Goal: Find specific page/section: Find specific page/section

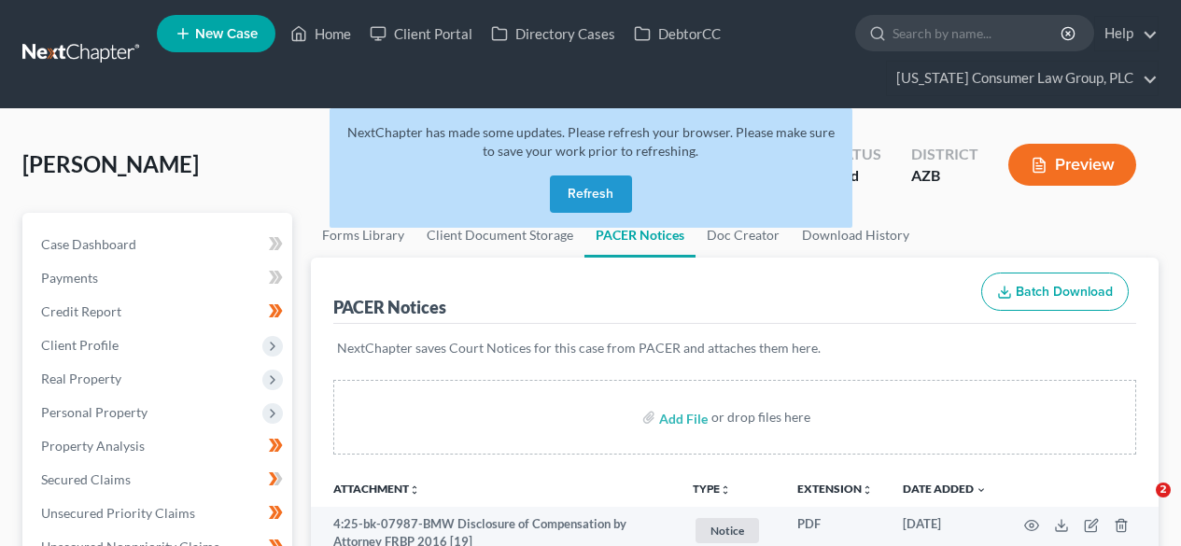
click at [614, 181] on button "Refresh" at bounding box center [591, 194] width 82 height 37
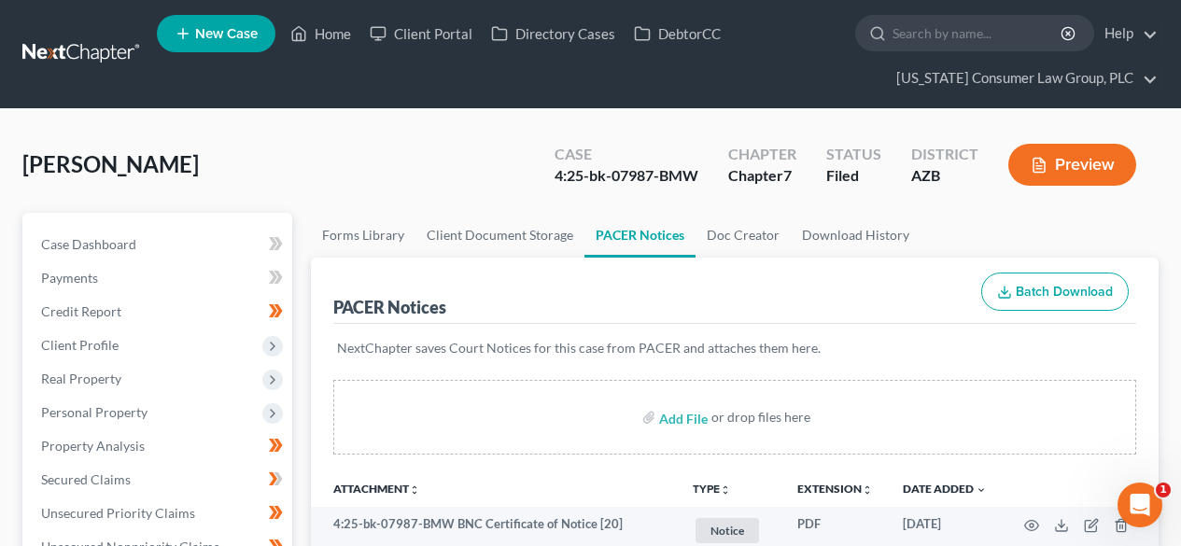
click at [91, 64] on link at bounding box center [82, 54] width 120 height 34
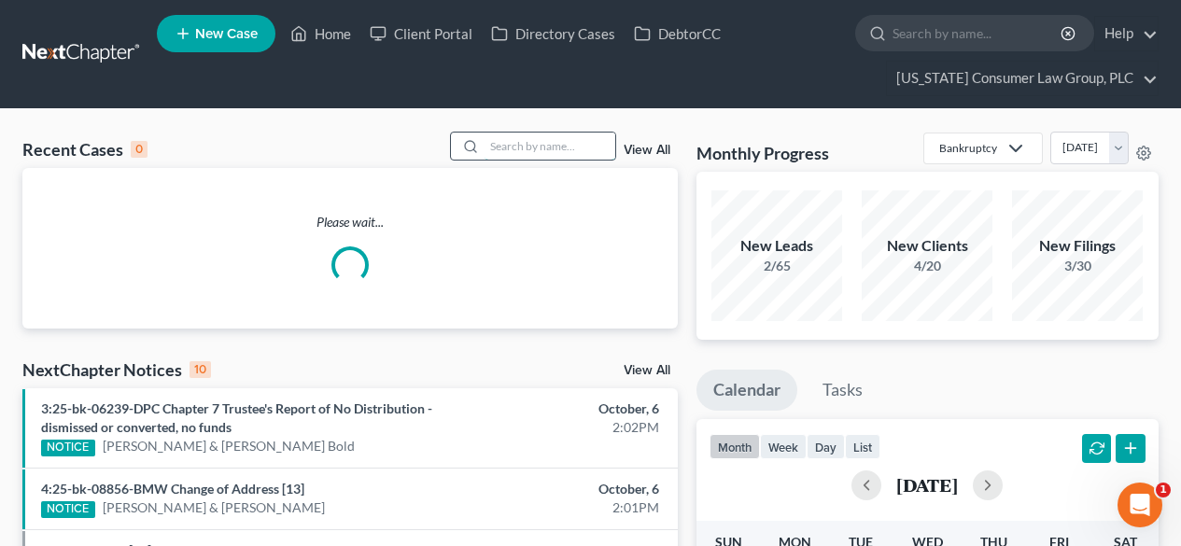
click at [533, 152] on input "search" at bounding box center [550, 146] width 131 height 27
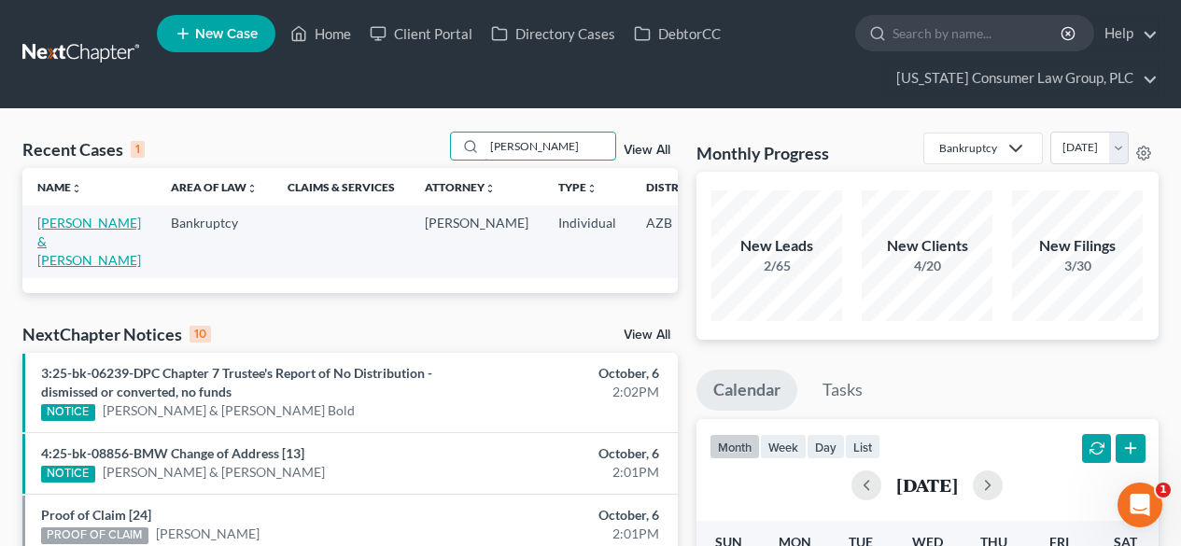
type input "bedenis"
click at [64, 242] on link "[PERSON_NAME] & [PERSON_NAME]" at bounding box center [89, 241] width 104 height 53
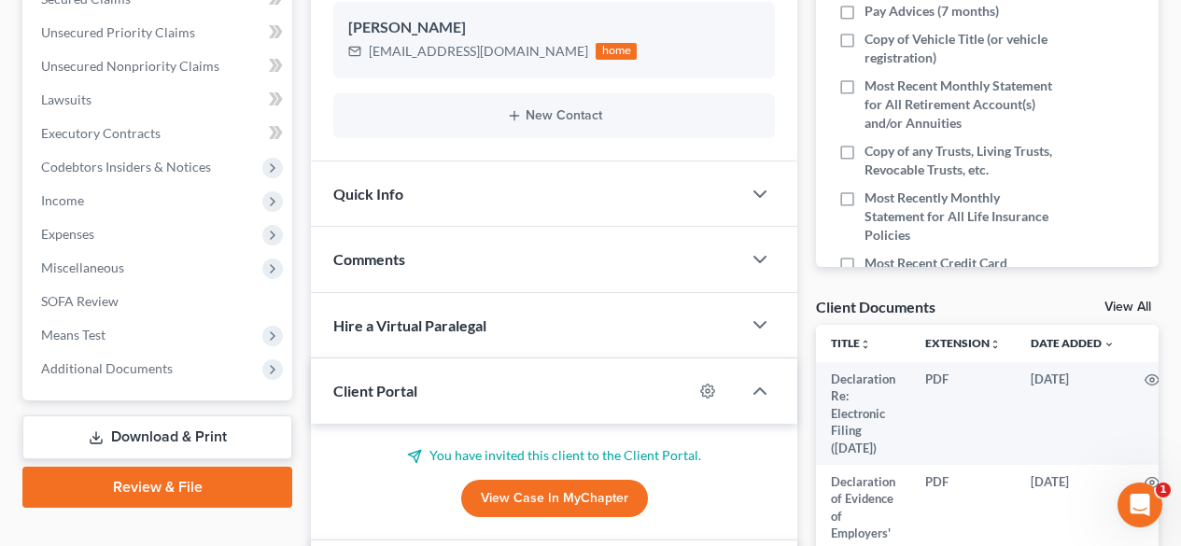
scroll to position [498, 0]
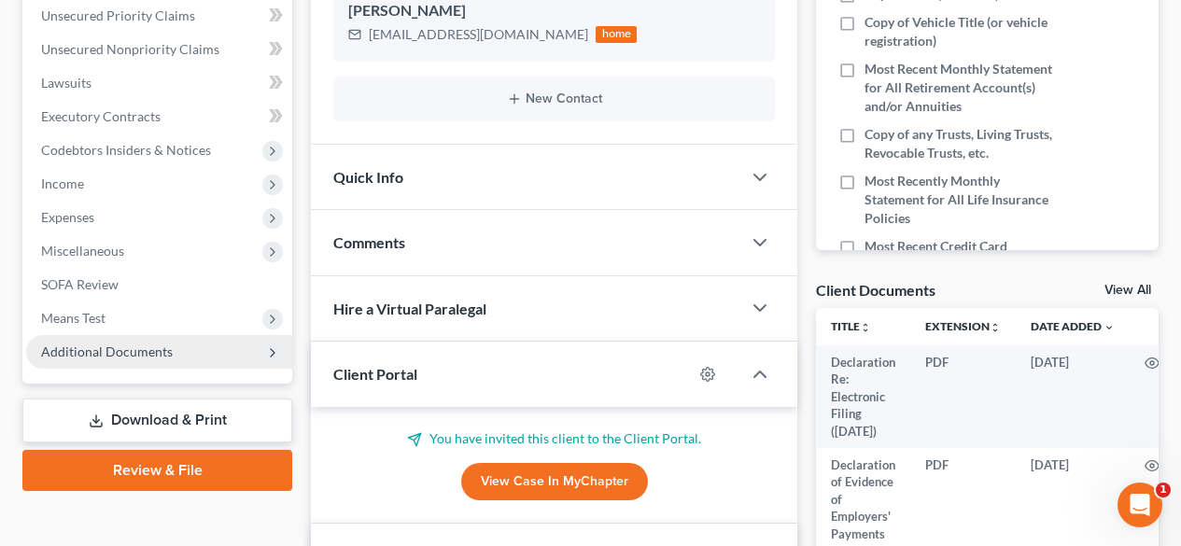
click at [104, 351] on span "Additional Documents" at bounding box center [107, 352] width 132 height 16
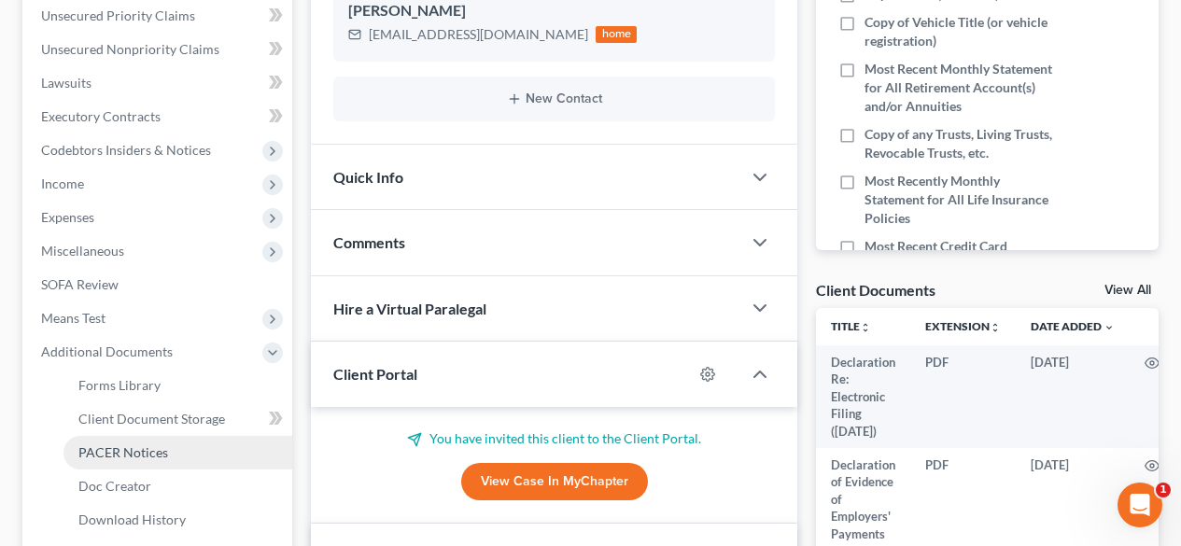
click at [106, 448] on span "PACER Notices" at bounding box center [123, 453] width 90 height 16
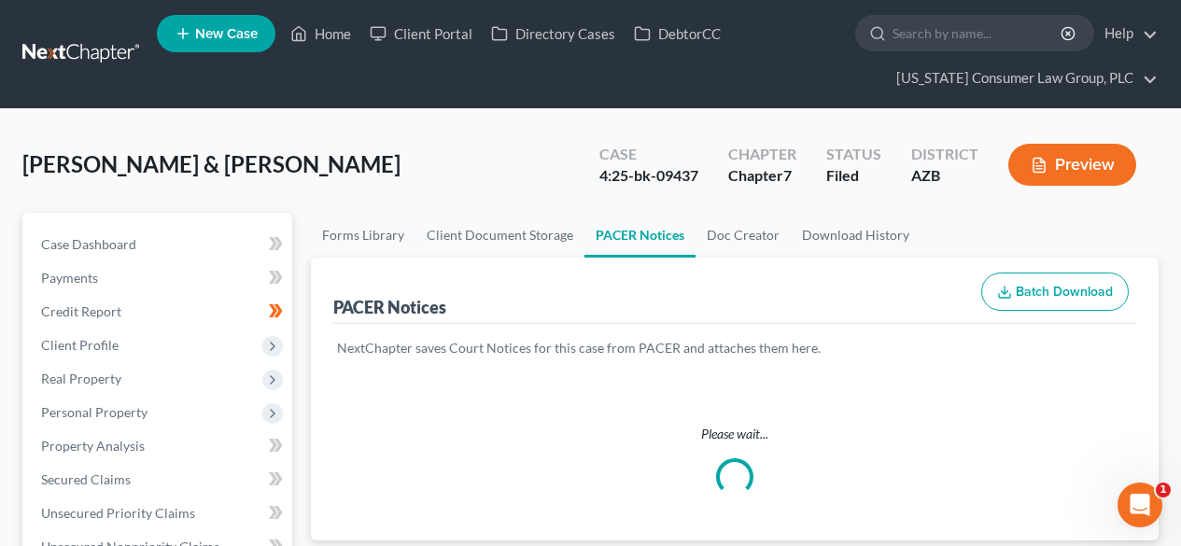
scroll to position [249, 0]
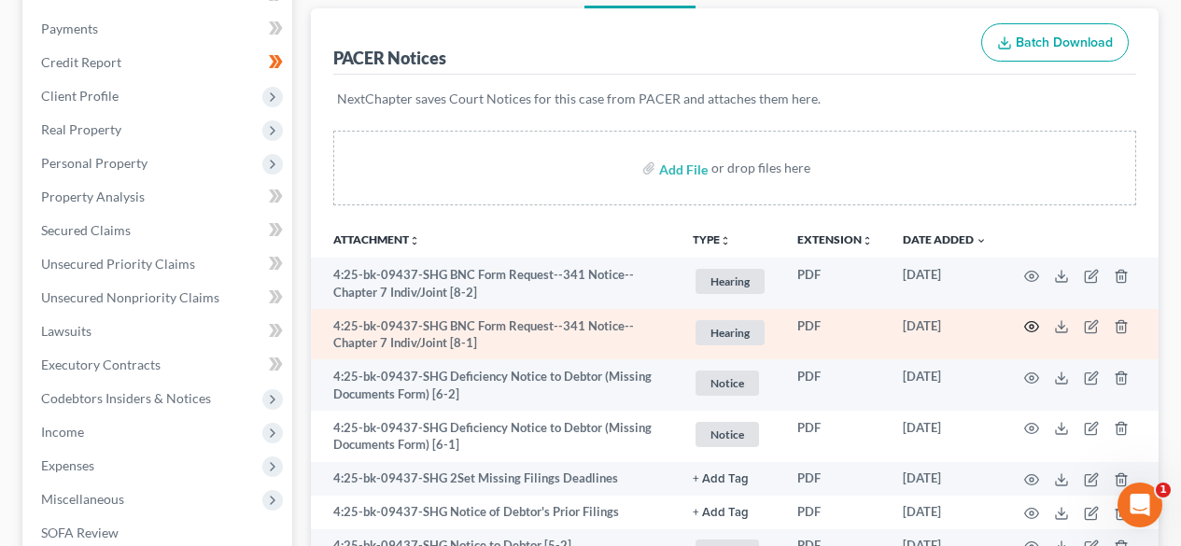
click at [1033, 323] on icon "button" at bounding box center [1031, 326] width 15 height 15
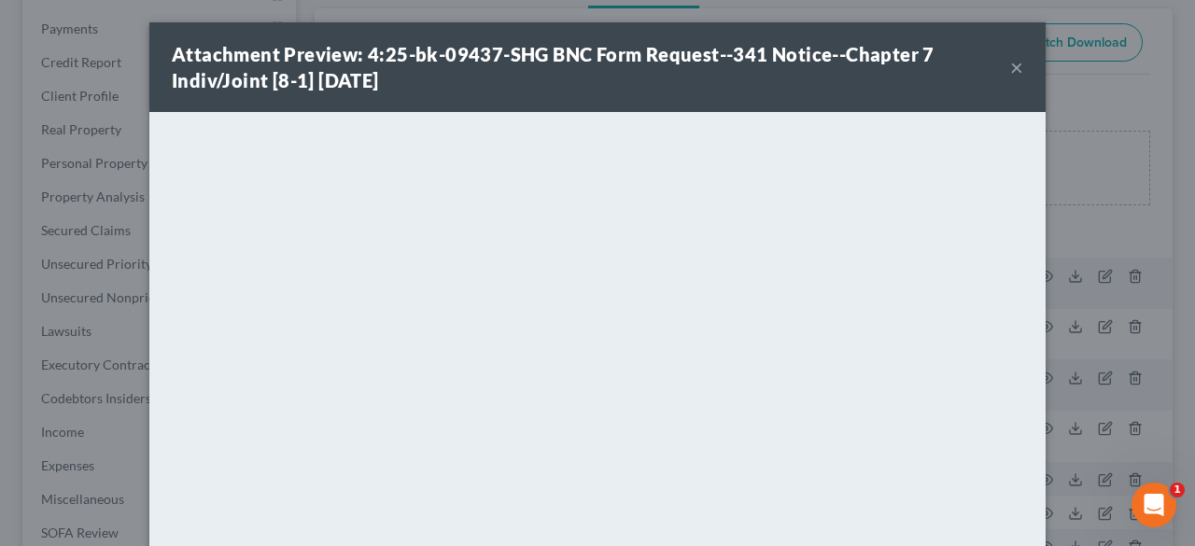
click at [1011, 74] on button "×" at bounding box center [1016, 67] width 13 height 22
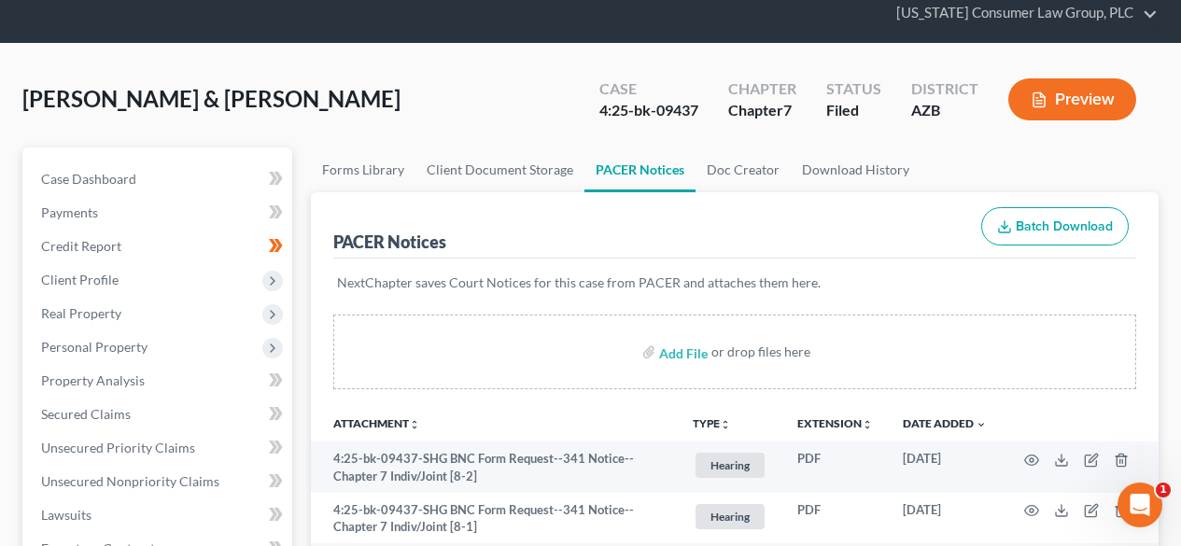
scroll to position [0, 0]
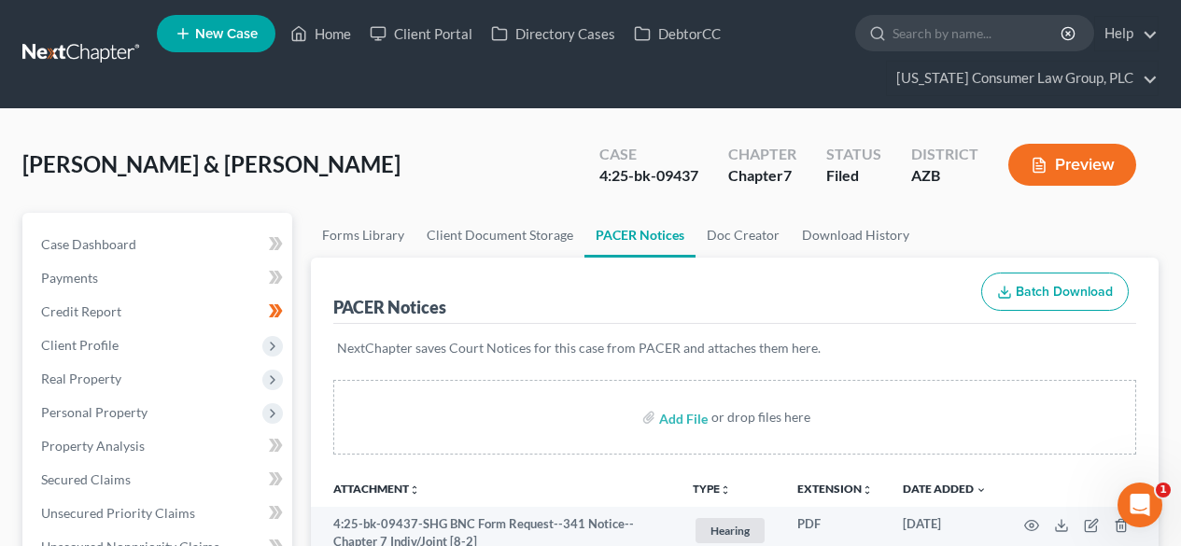
click at [86, 48] on link at bounding box center [82, 54] width 120 height 34
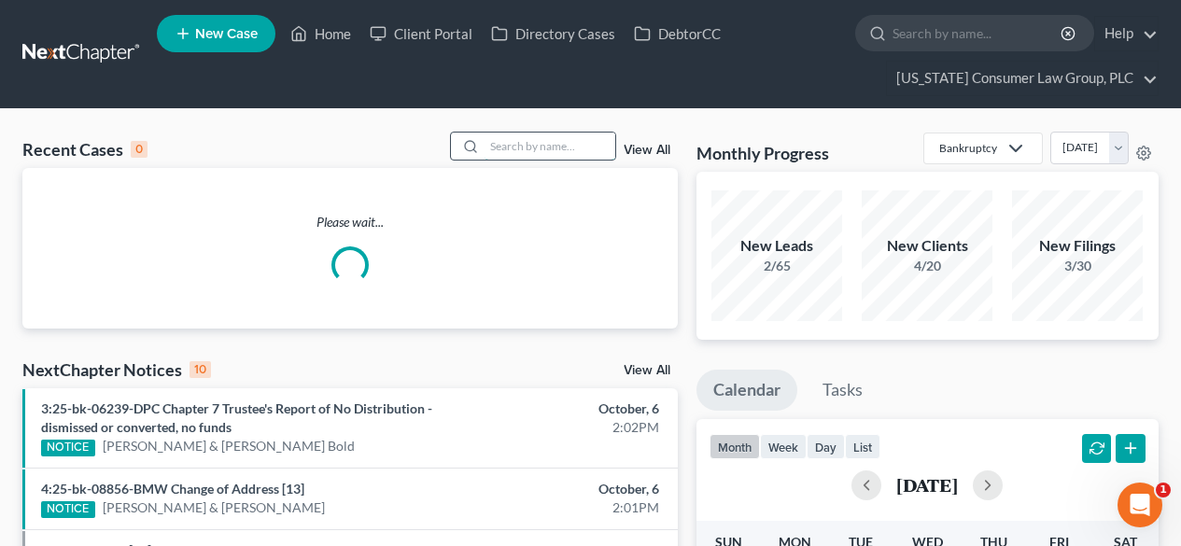
click at [538, 149] on input "search" at bounding box center [550, 146] width 131 height 27
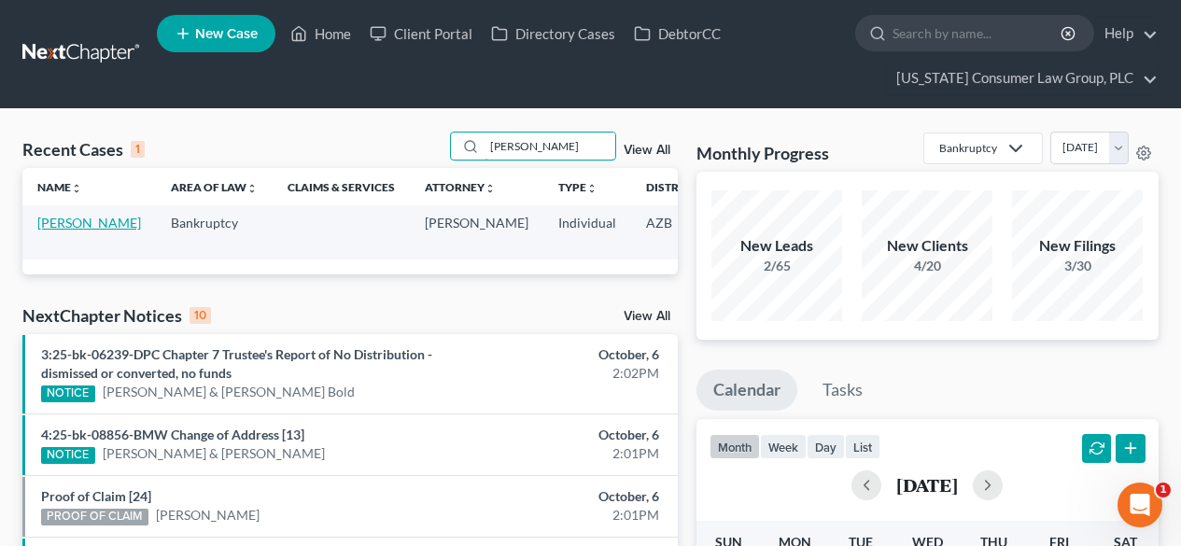
type input "[PERSON_NAME]"
click at [53, 231] on link "[PERSON_NAME]" at bounding box center [89, 223] width 104 height 16
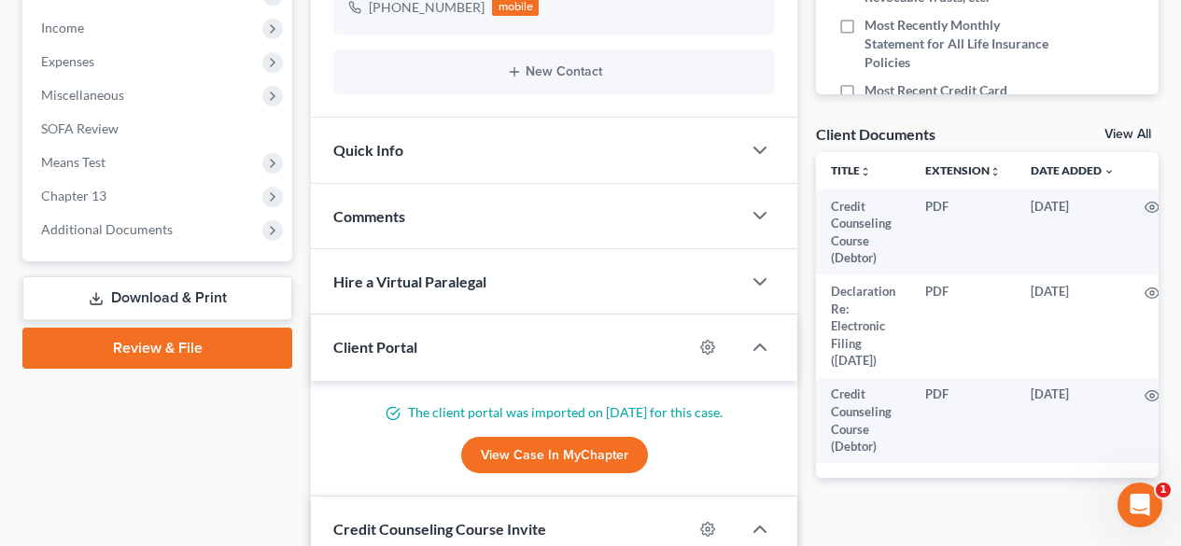
scroll to position [618, 0]
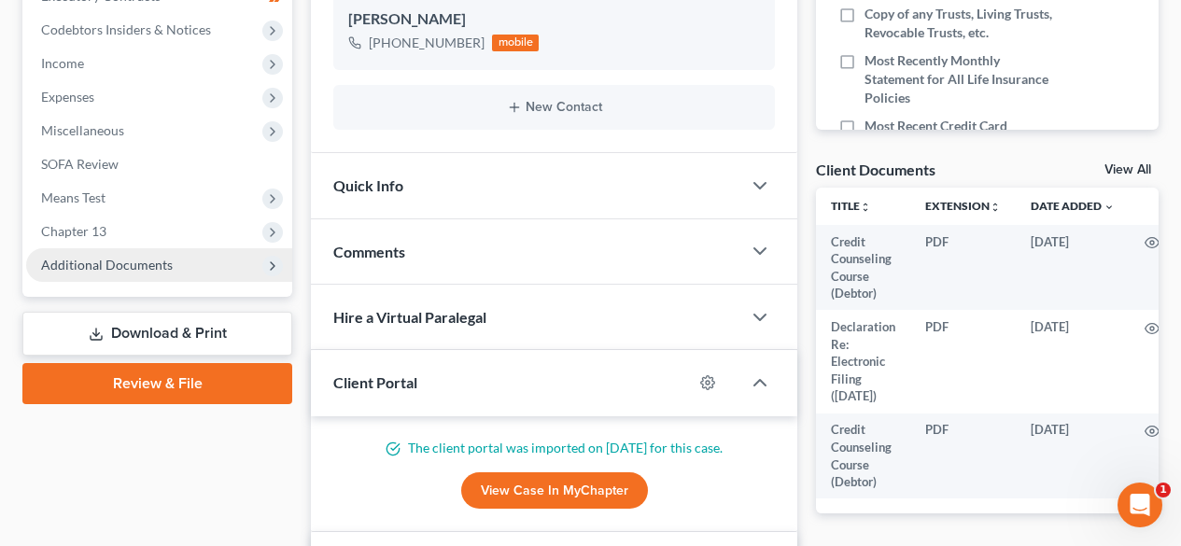
click at [100, 249] on span "Additional Documents" at bounding box center [159, 265] width 266 height 34
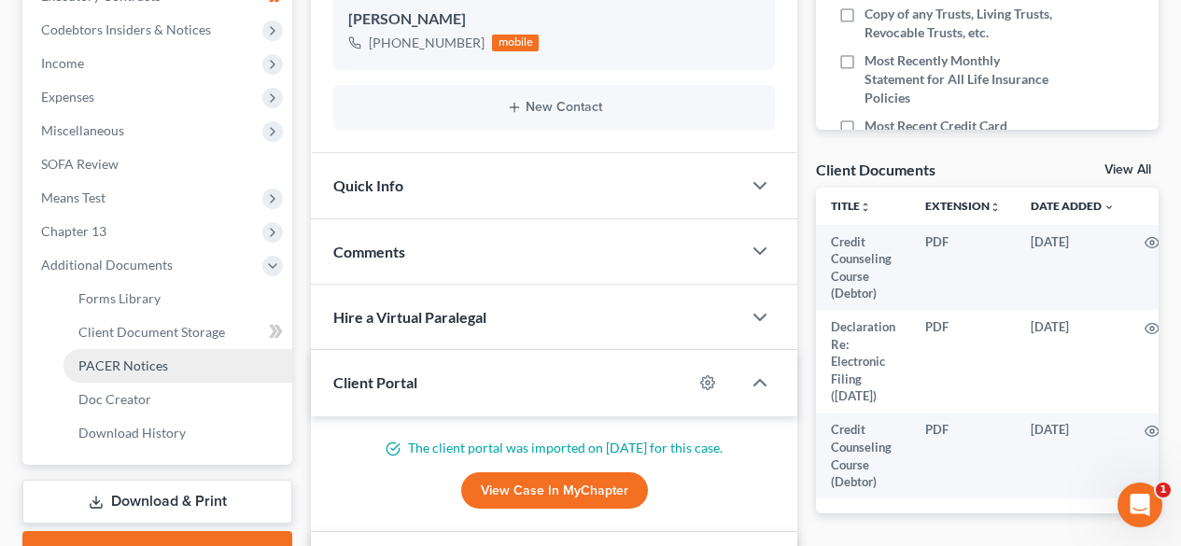
click at [129, 366] on span "PACER Notices" at bounding box center [123, 366] width 90 height 16
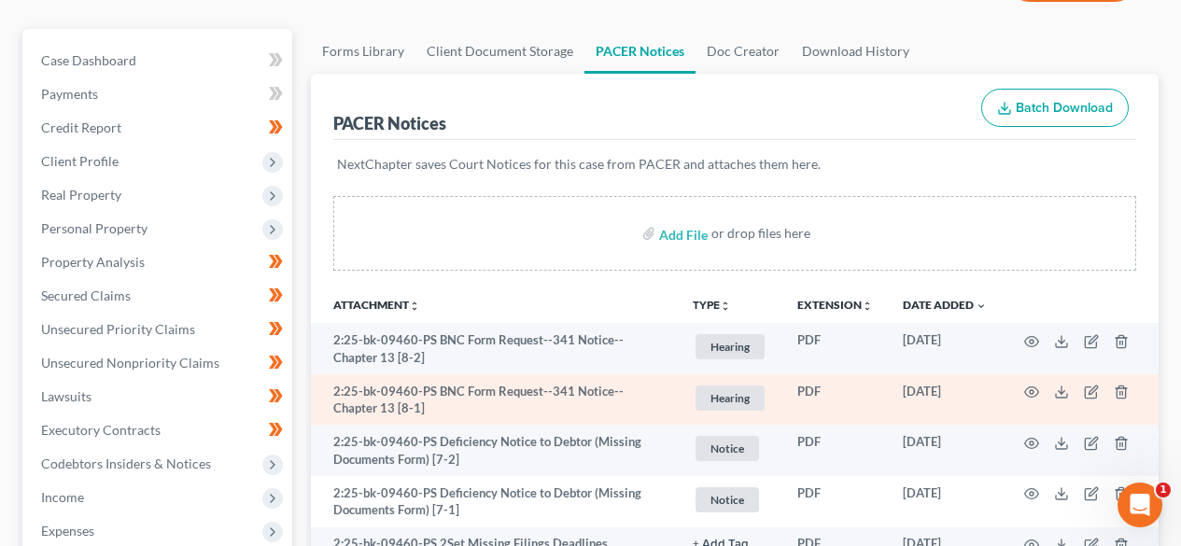
scroll to position [249, 0]
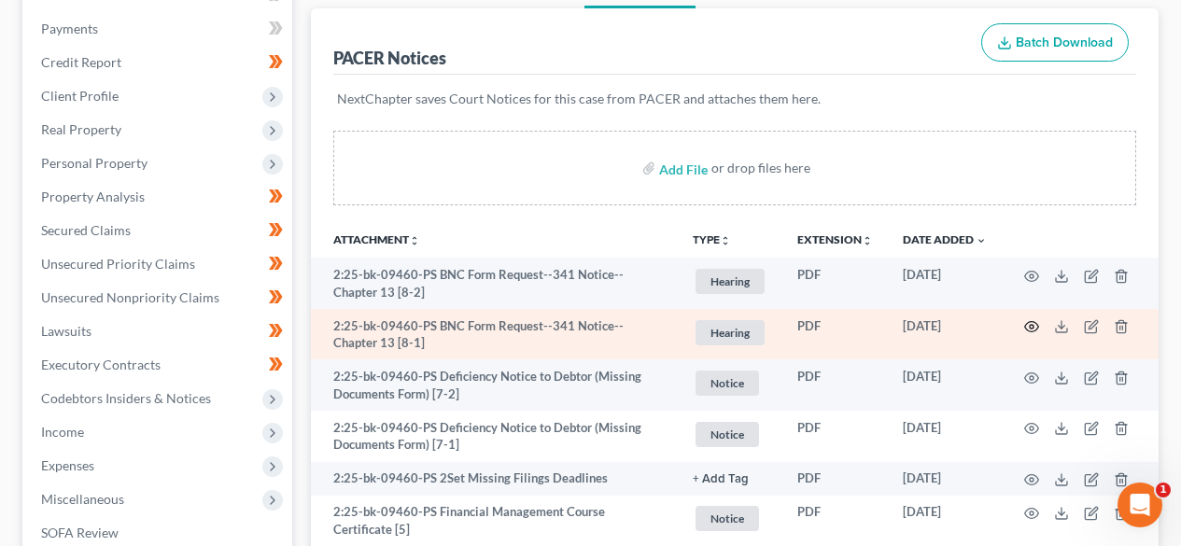
click at [1032, 331] on icon "button" at bounding box center [1031, 326] width 15 height 15
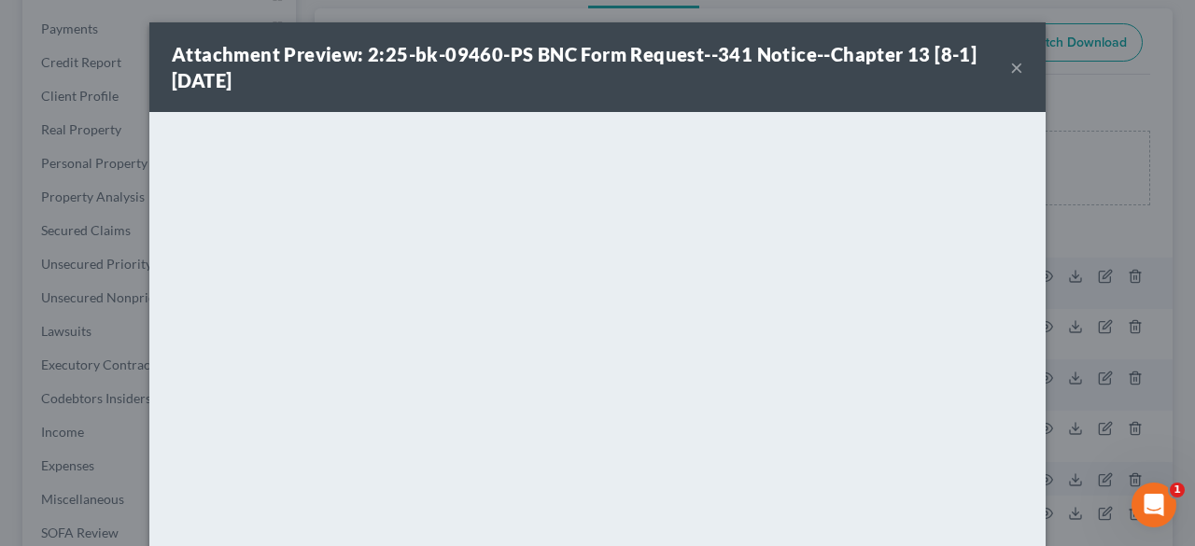
click at [1011, 68] on button "×" at bounding box center [1016, 67] width 13 height 22
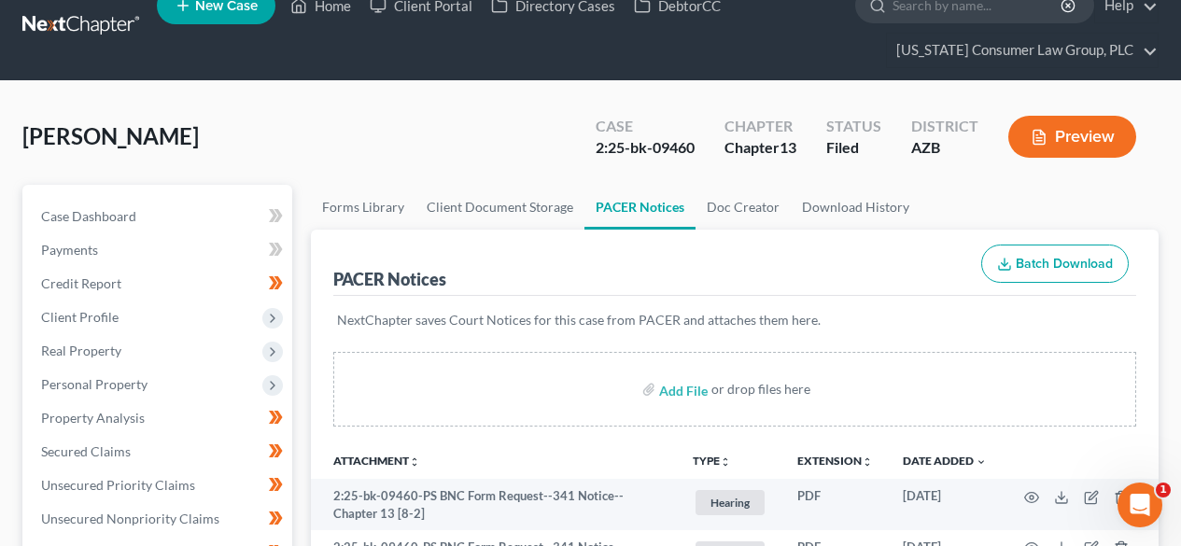
scroll to position [0, 0]
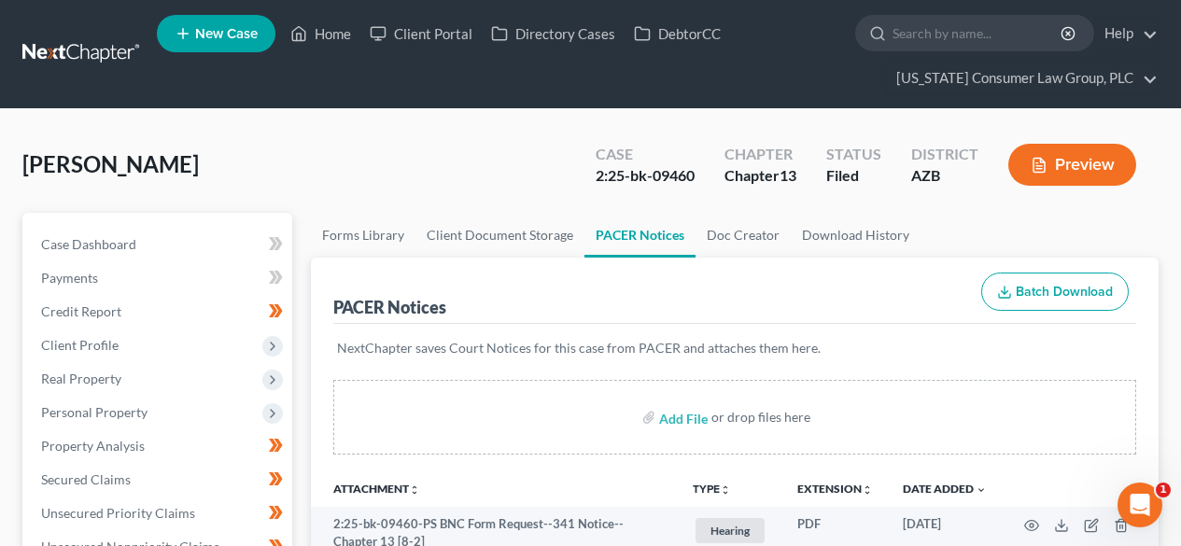
click at [74, 47] on link at bounding box center [82, 54] width 120 height 34
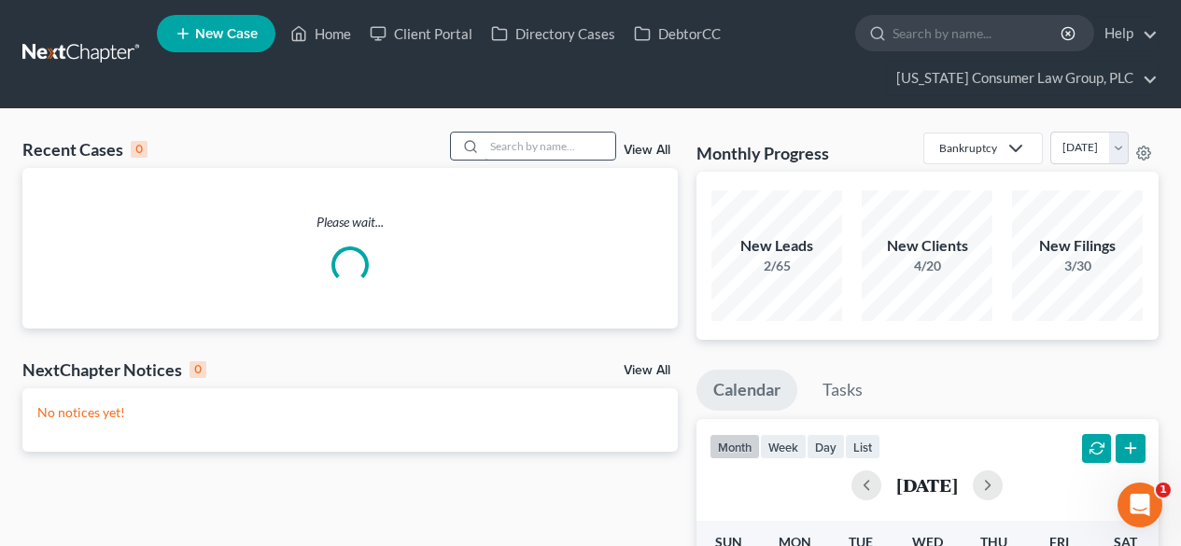
click at [574, 140] on input "search" at bounding box center [550, 146] width 131 height 27
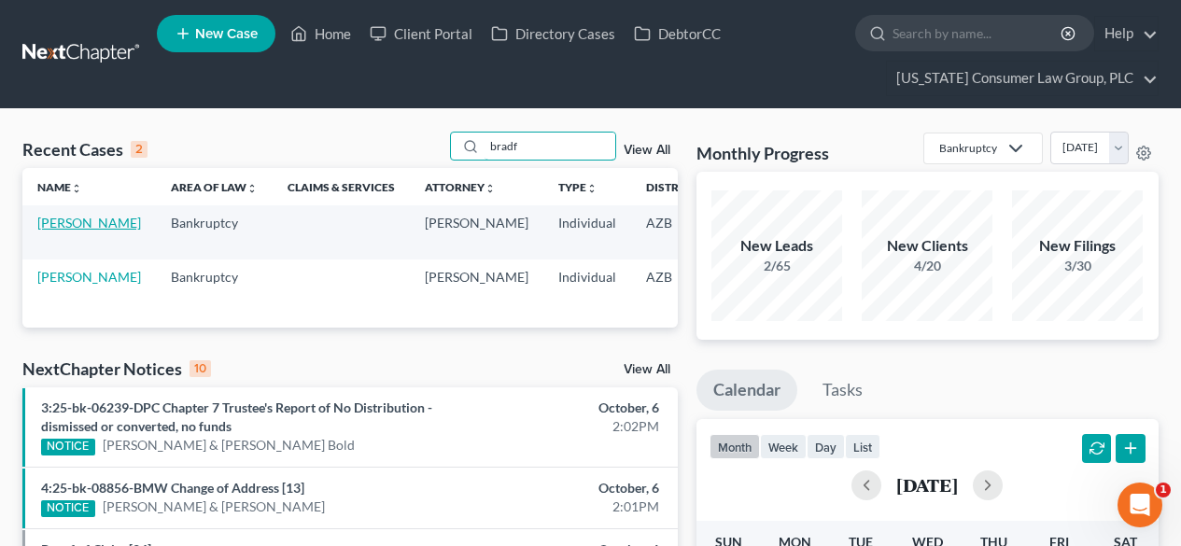
type input "bradf"
click at [68, 222] on link "[PERSON_NAME]" at bounding box center [89, 223] width 104 height 16
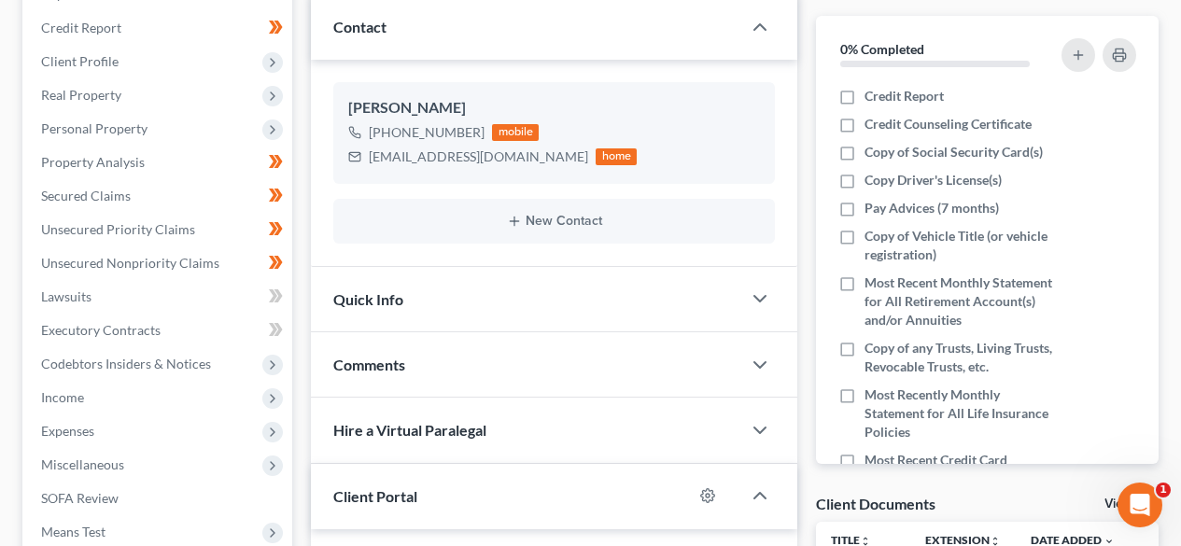
scroll to position [249, 0]
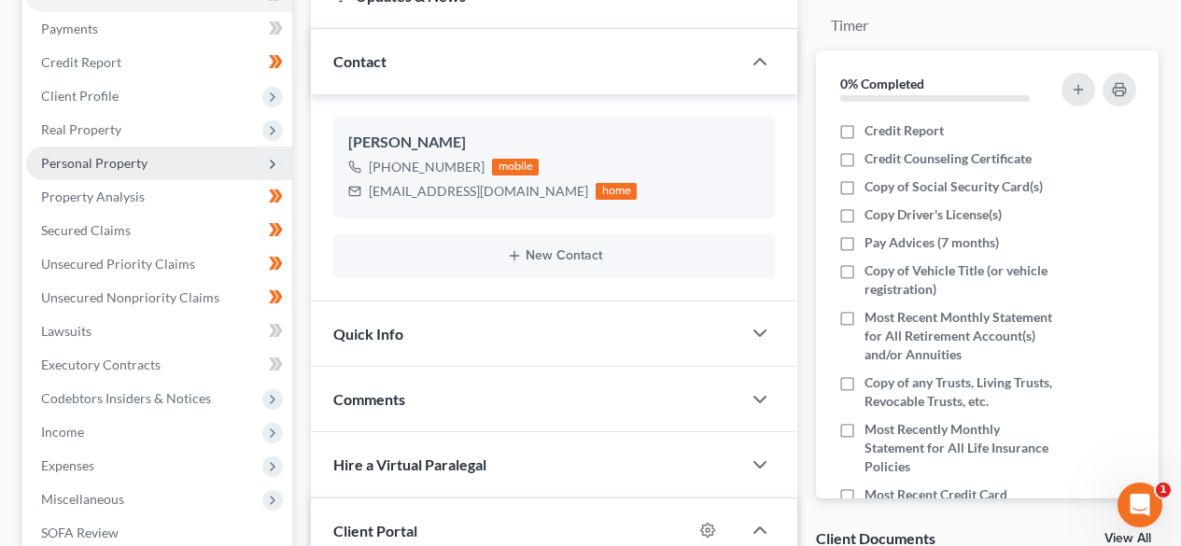
click at [103, 156] on span "Personal Property" at bounding box center [94, 163] width 106 height 16
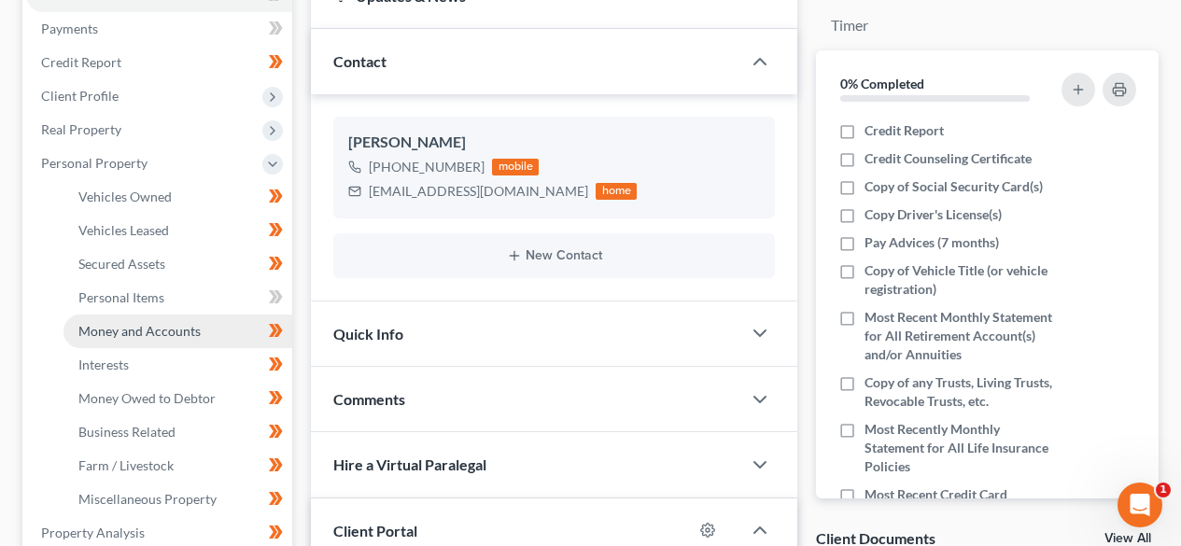
click at [130, 336] on span "Money and Accounts" at bounding box center [139, 331] width 122 height 16
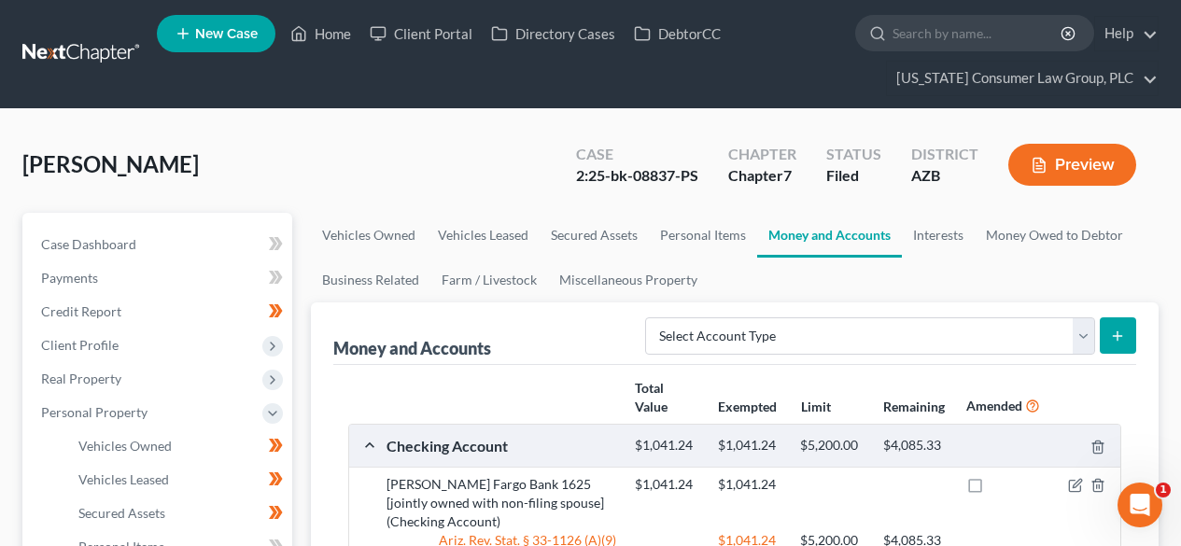
click at [40, 43] on link at bounding box center [82, 54] width 120 height 34
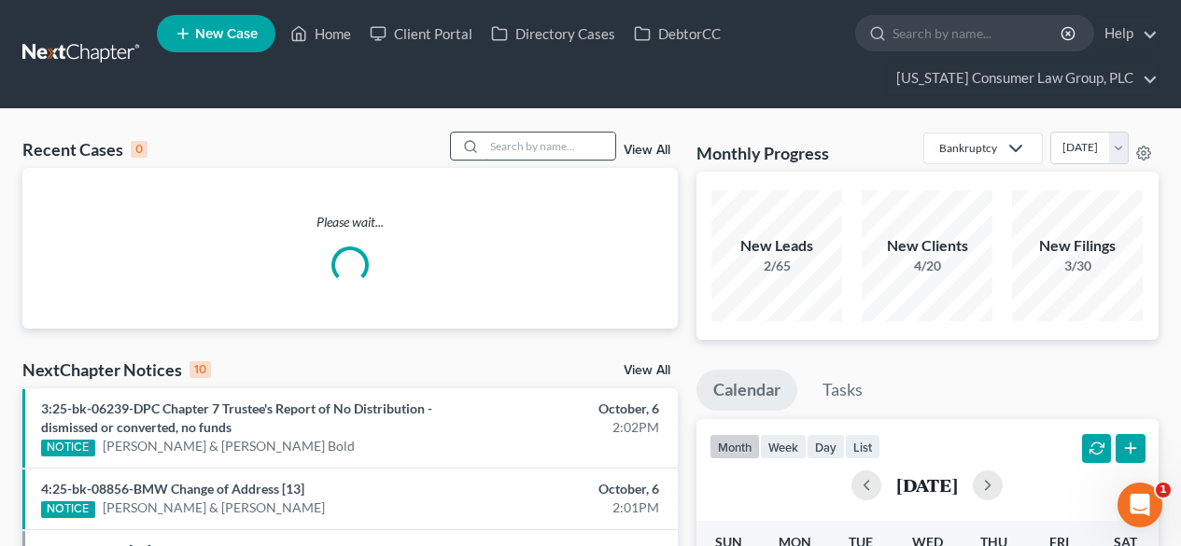
click at [525, 145] on input "search" at bounding box center [550, 146] width 131 height 27
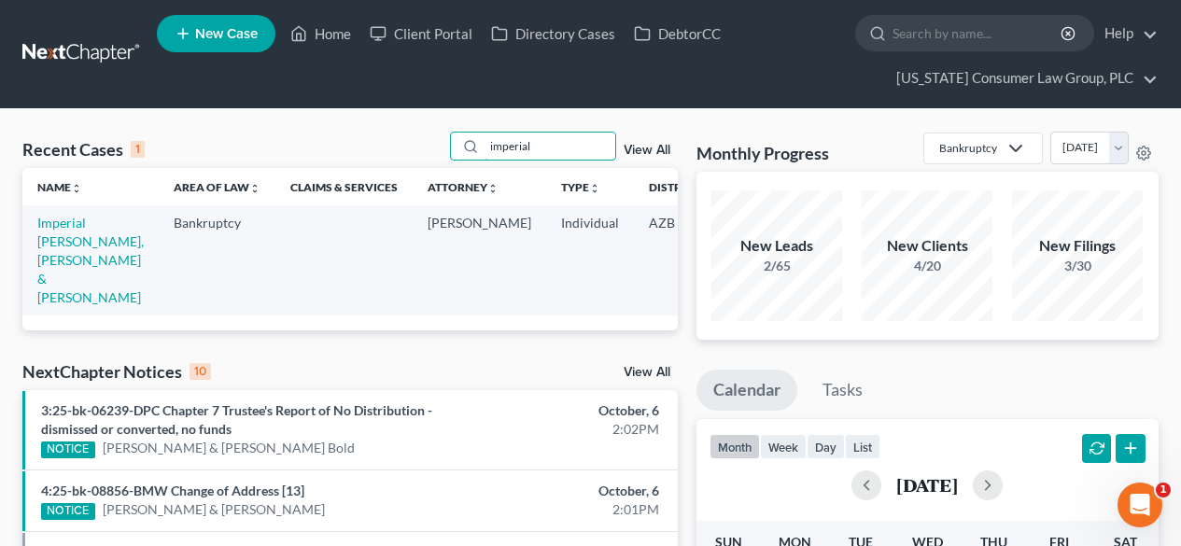
type input "imperial"
click at [78, 232] on td "Imperial [PERSON_NAME], [PERSON_NAME] & [PERSON_NAME]" at bounding box center [90, 259] width 136 height 109
click at [74, 225] on link "Imperial Ramirez, Yaretci & Reyes, Omar" at bounding box center [90, 260] width 106 height 91
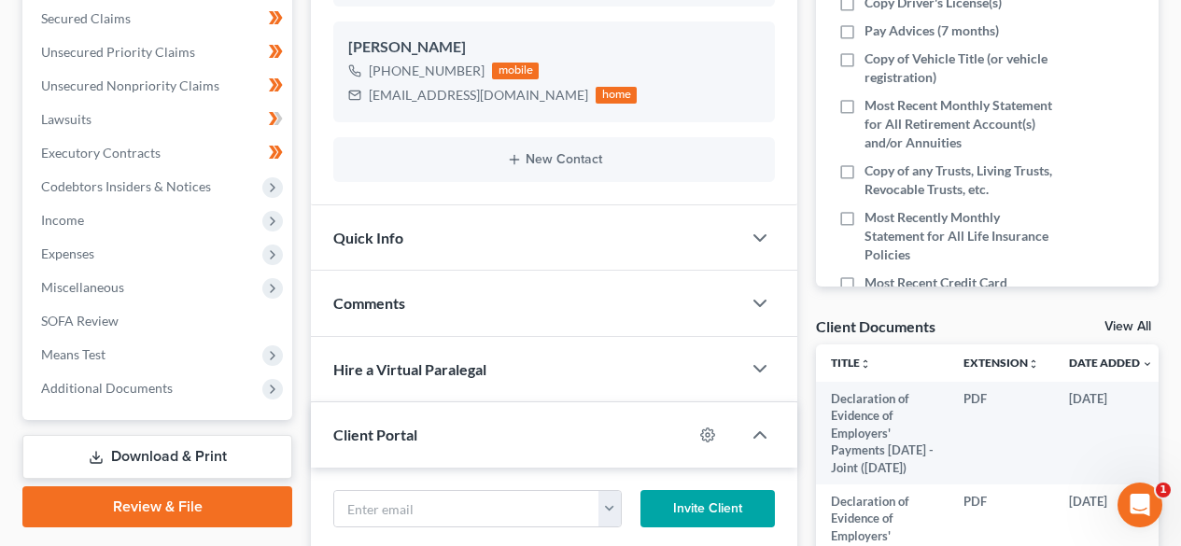
scroll to position [498, 0]
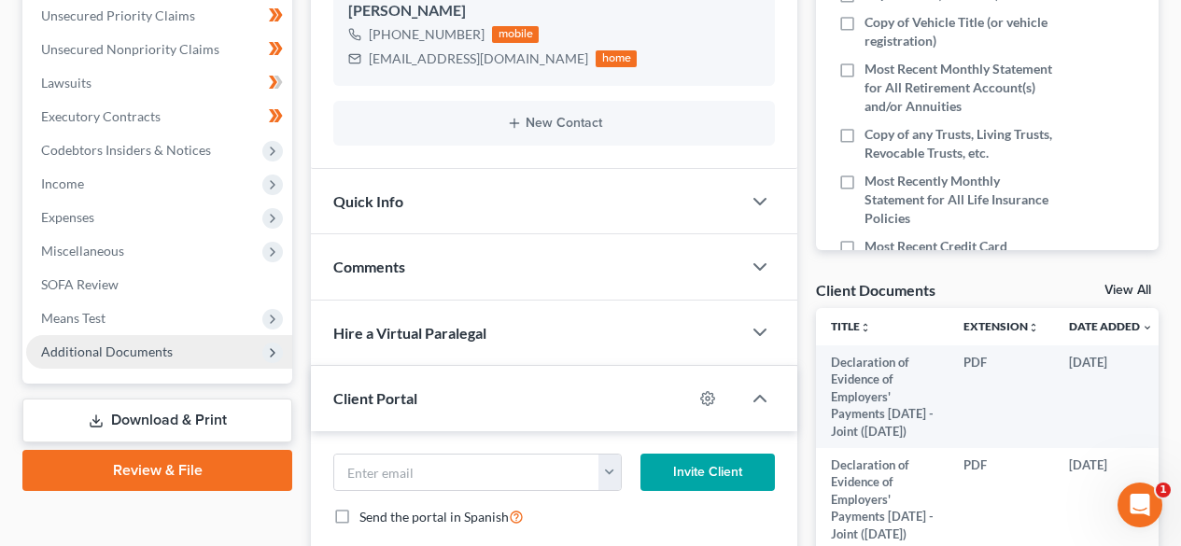
click at [105, 355] on span "Additional Documents" at bounding box center [107, 352] width 132 height 16
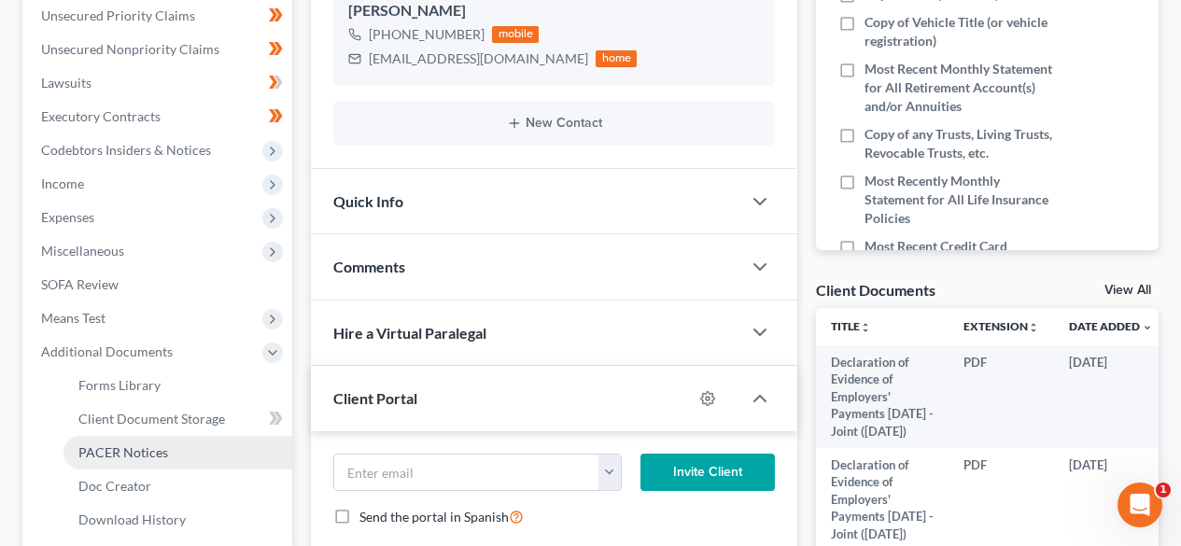
click at [115, 449] on span "PACER Notices" at bounding box center [123, 453] width 90 height 16
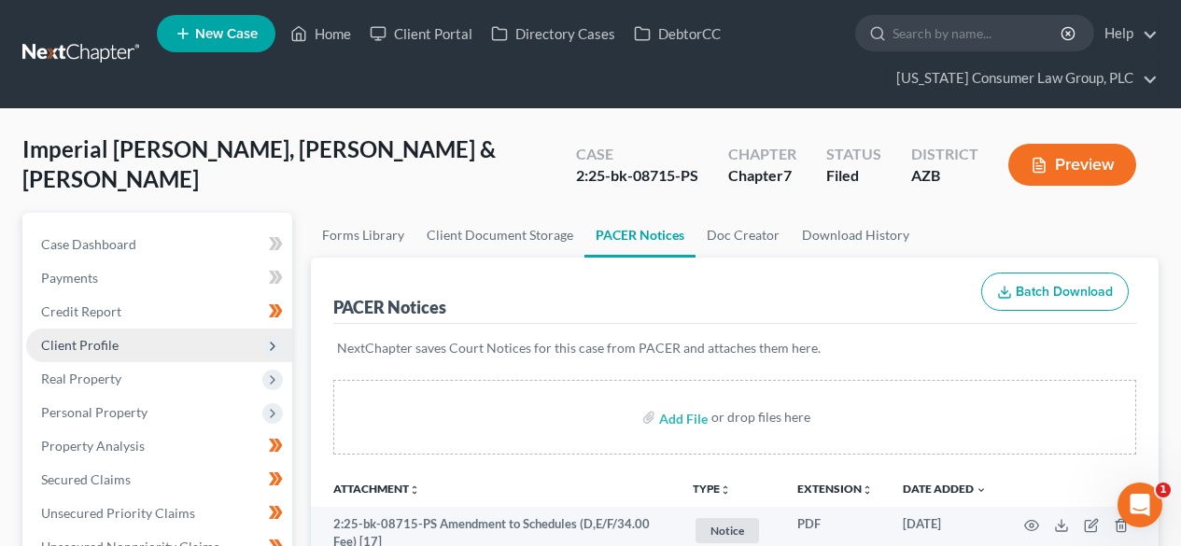
click at [83, 347] on span "Client Profile" at bounding box center [80, 345] width 78 height 16
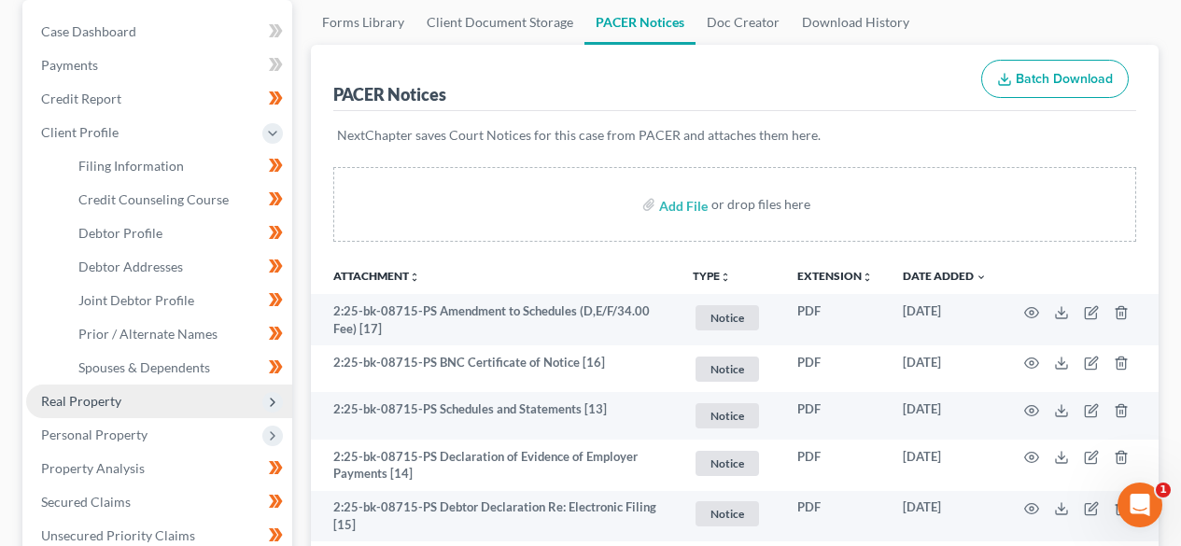
scroll to position [249, 0]
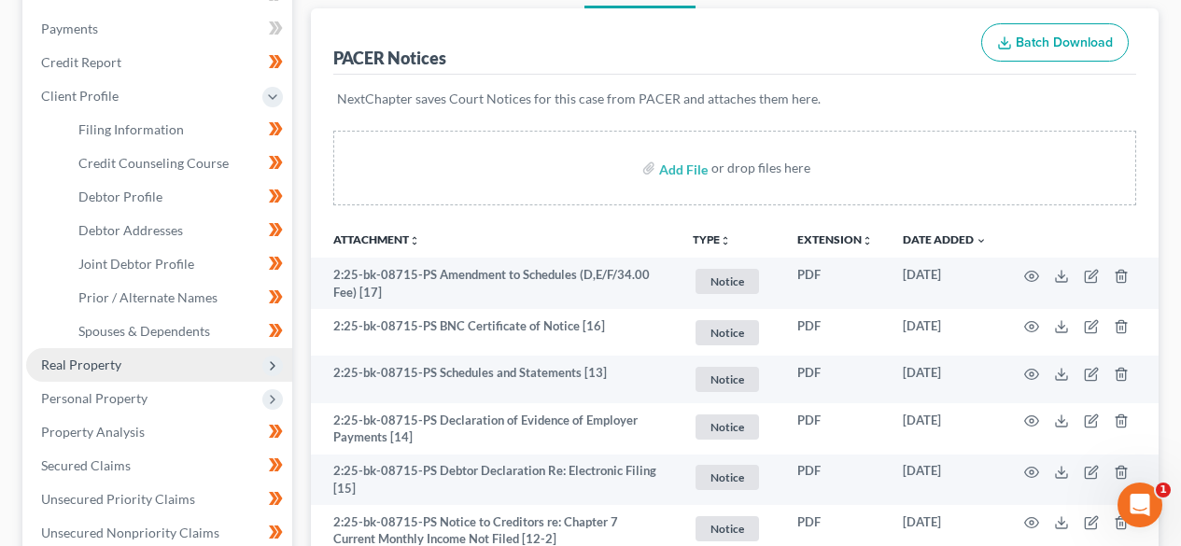
click at [96, 363] on span "Real Property" at bounding box center [81, 365] width 80 height 16
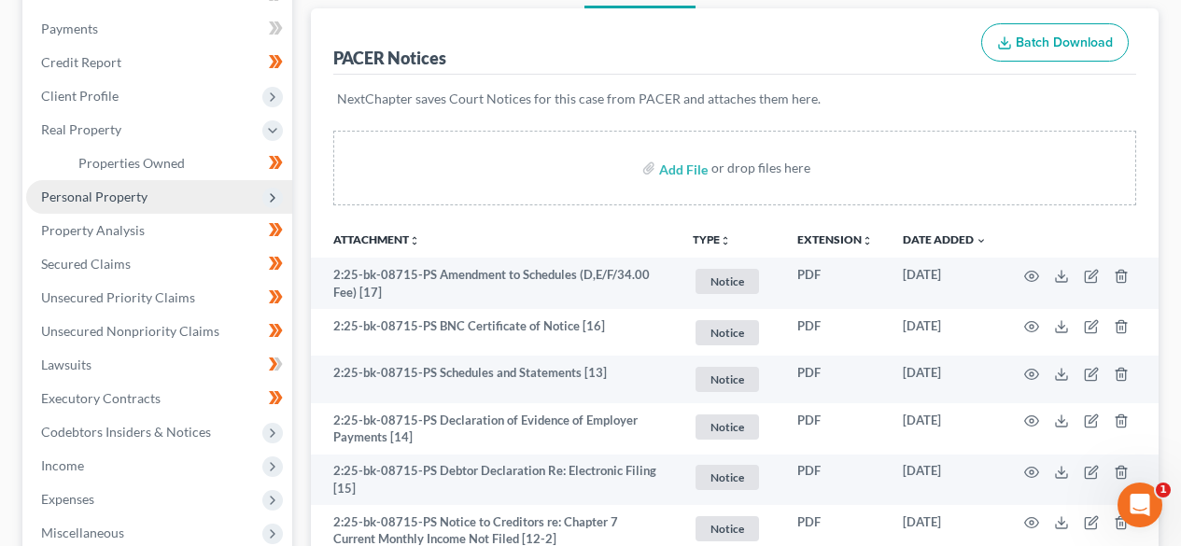
click at [91, 204] on span "Personal Property" at bounding box center [94, 197] width 106 height 16
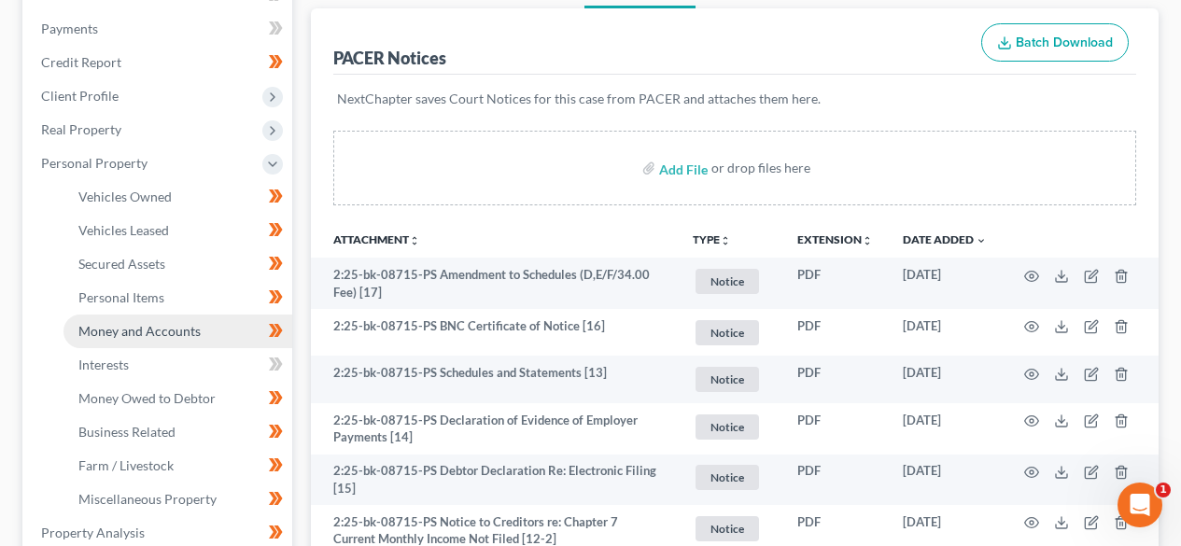
click at [127, 334] on span "Money and Accounts" at bounding box center [139, 331] width 122 height 16
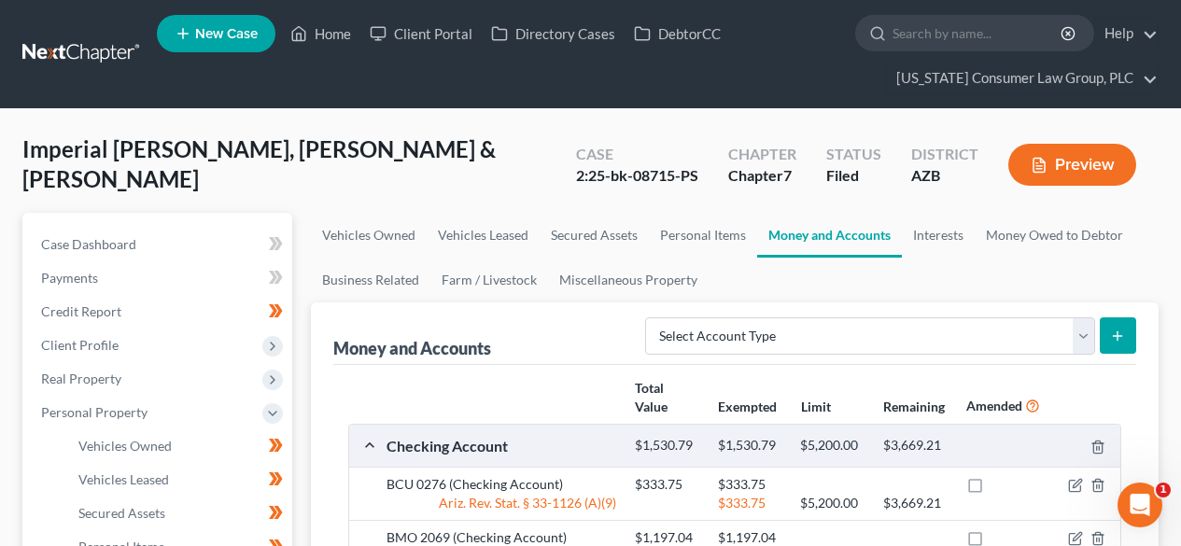
click at [87, 49] on link at bounding box center [82, 54] width 120 height 34
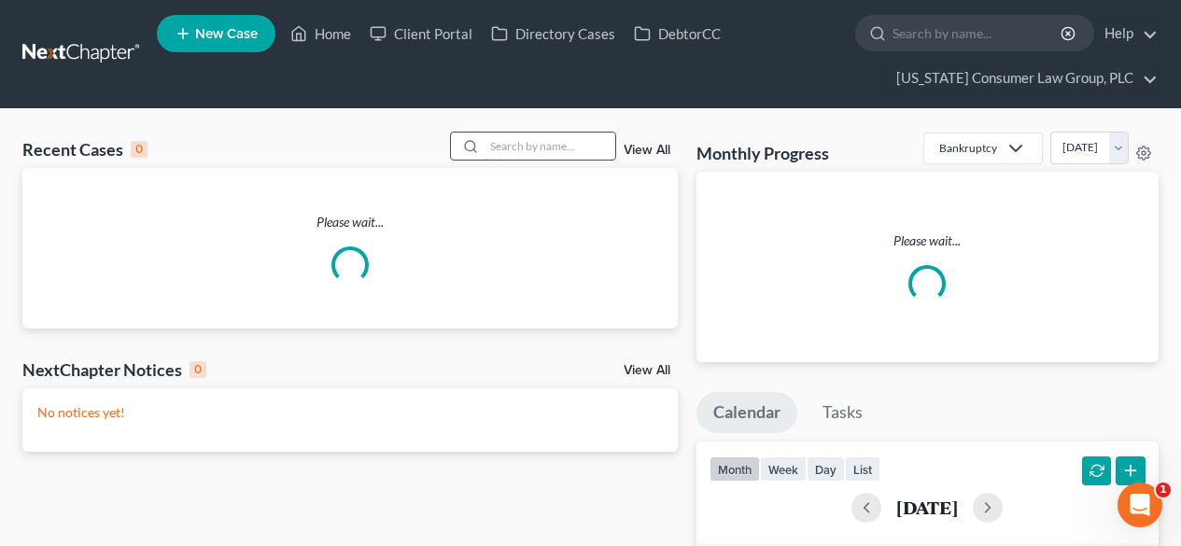
click at [581, 140] on input "search" at bounding box center [550, 146] width 131 height 27
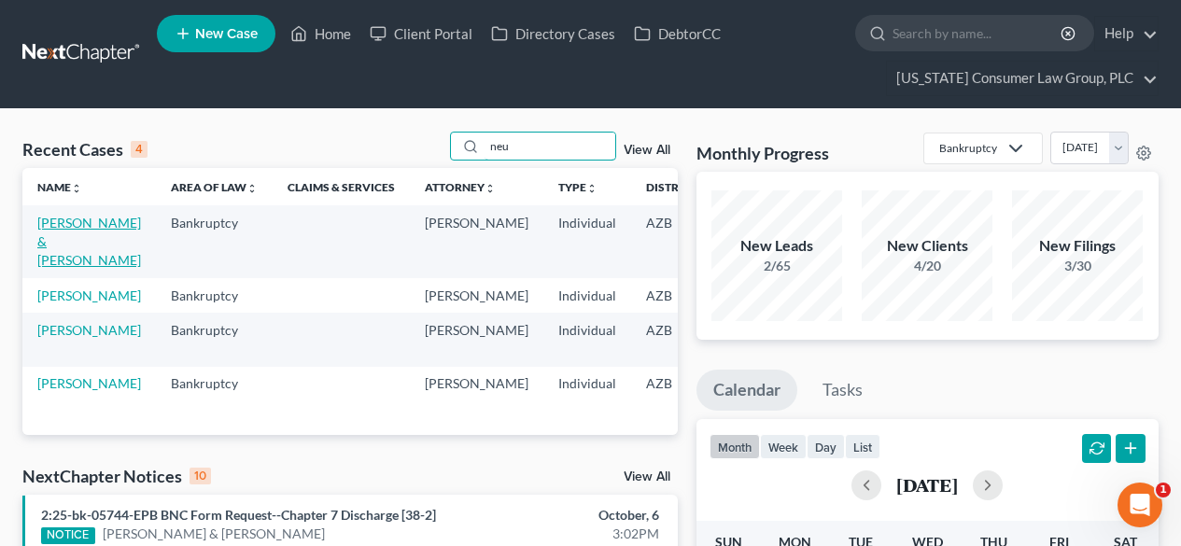
type input "neu"
click at [95, 222] on link "Neureuther, Krystal & Roxanne" at bounding box center [89, 241] width 104 height 53
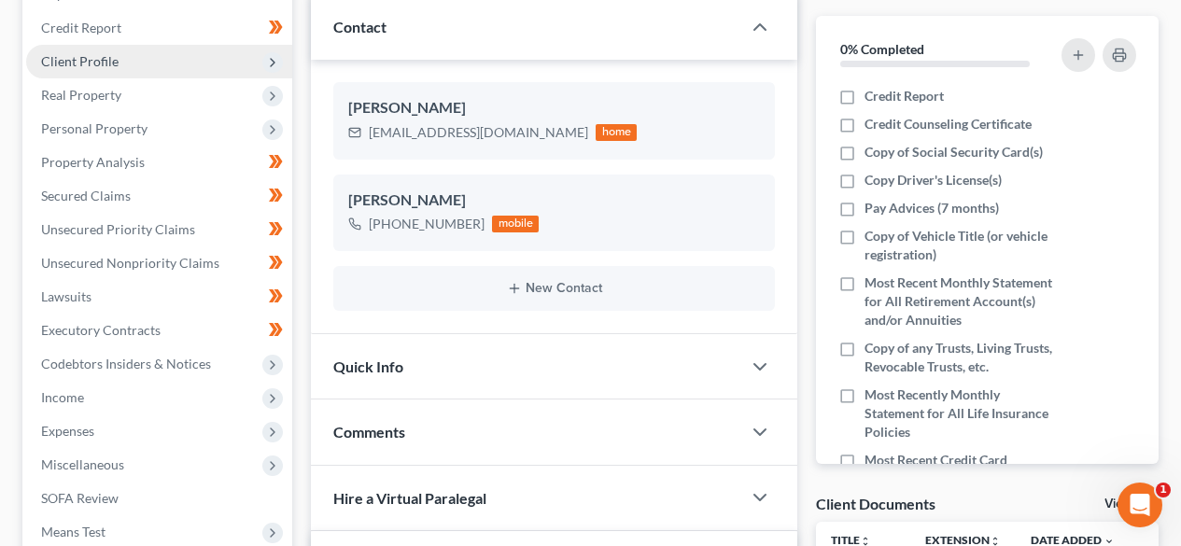
scroll to position [249, 0]
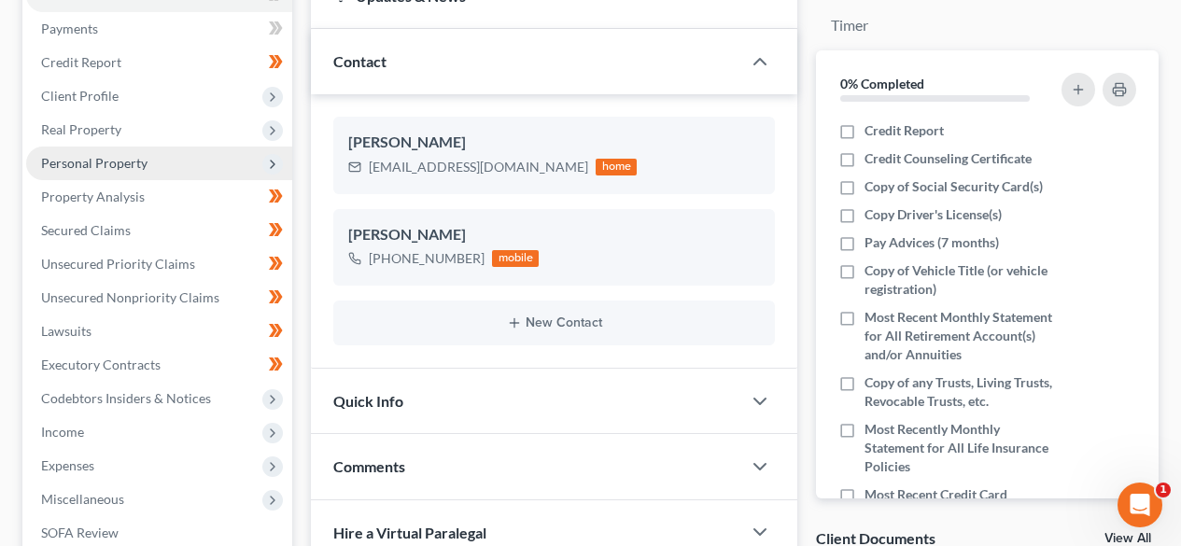
click at [129, 161] on span "Personal Property" at bounding box center [94, 163] width 106 height 16
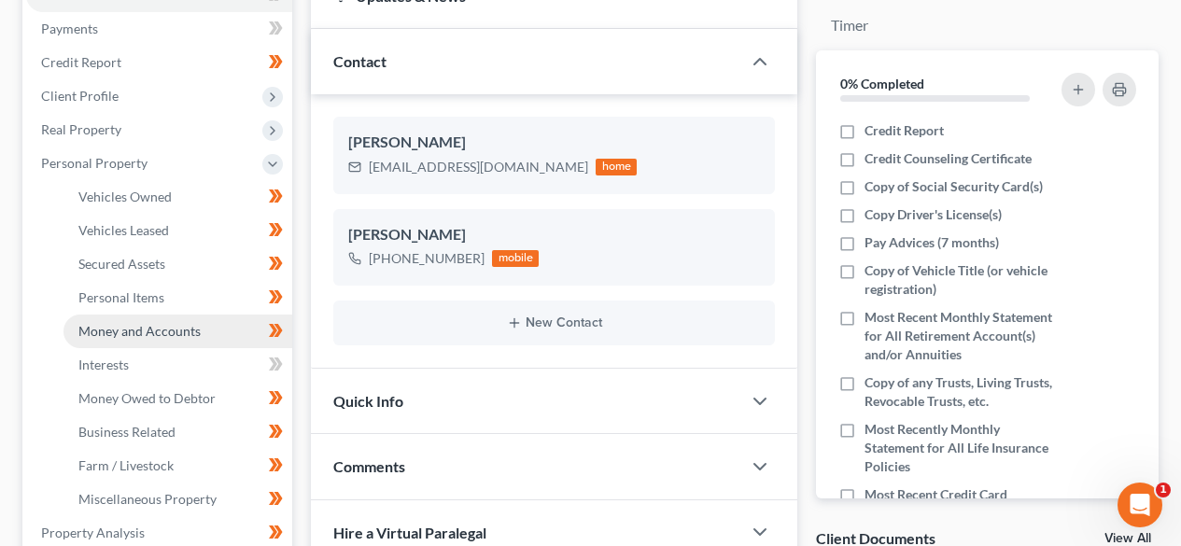
click at [153, 328] on span "Money and Accounts" at bounding box center [139, 331] width 122 height 16
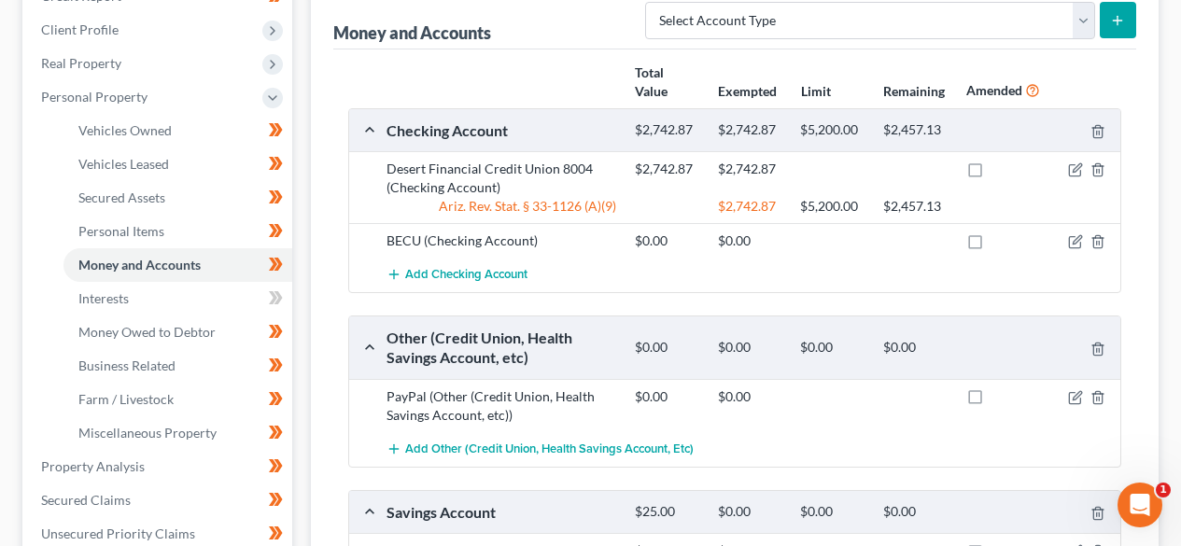
scroll to position [249, 0]
